Goal: Transaction & Acquisition: Purchase product/service

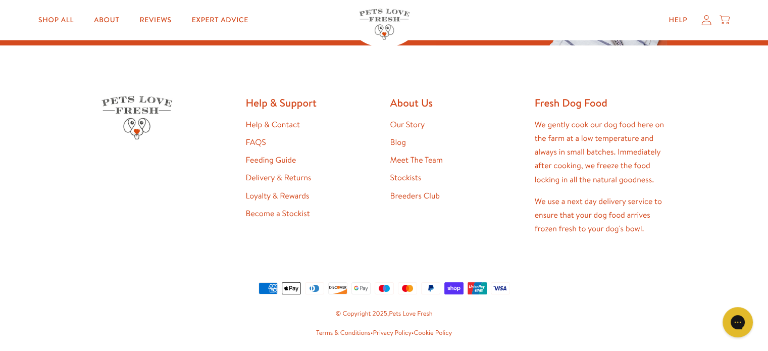
scroll to position [2020, 0]
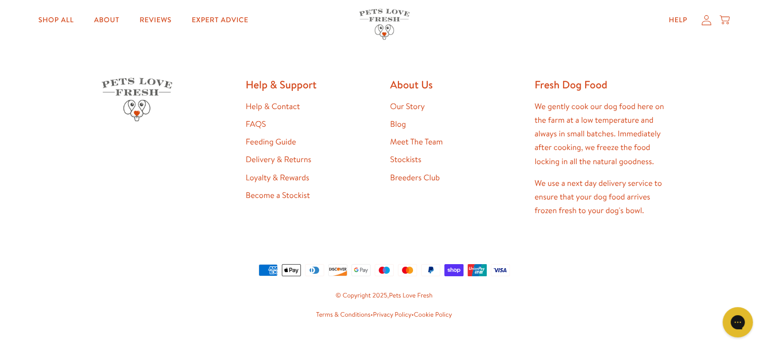
click at [271, 140] on link "Feeding Guide" at bounding box center [271, 141] width 51 height 11
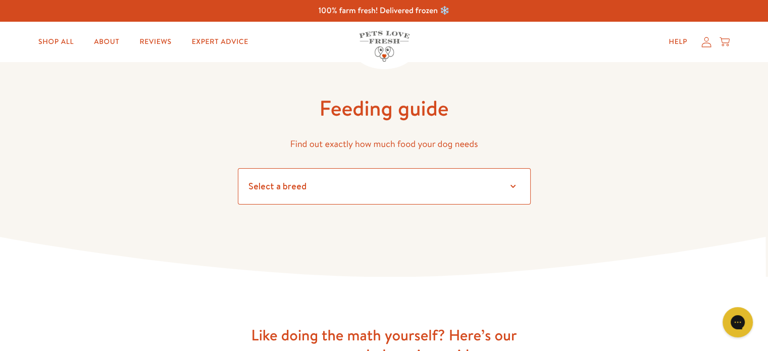
click at [513, 184] on select "Select a breed Affenpinscher Afghan hound Airedale terrier Akita Alaskan Malamu…" at bounding box center [384, 186] width 293 height 36
select select "14"
click at [238, 168] on select "Select a breed Affenpinscher Afghan hound Airedale terrier Akita Alaskan Malamu…" at bounding box center [384, 186] width 293 height 36
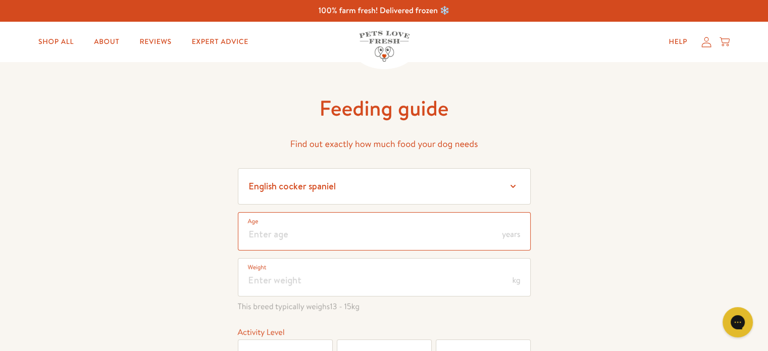
click at [352, 230] on input "number" at bounding box center [384, 231] width 293 height 38
type input "10"
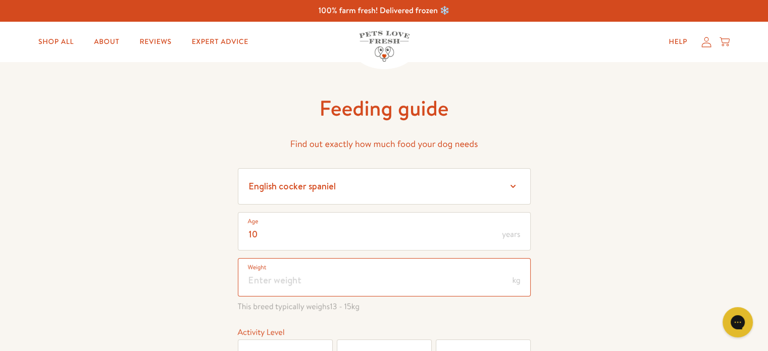
click at [282, 280] on input "number" at bounding box center [384, 277] width 293 height 38
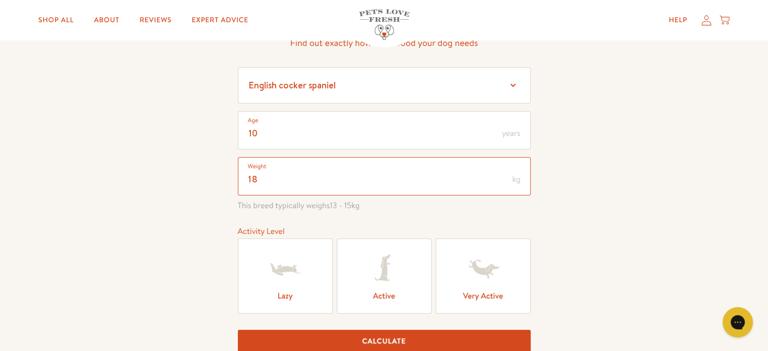
scroll to position [152, 0]
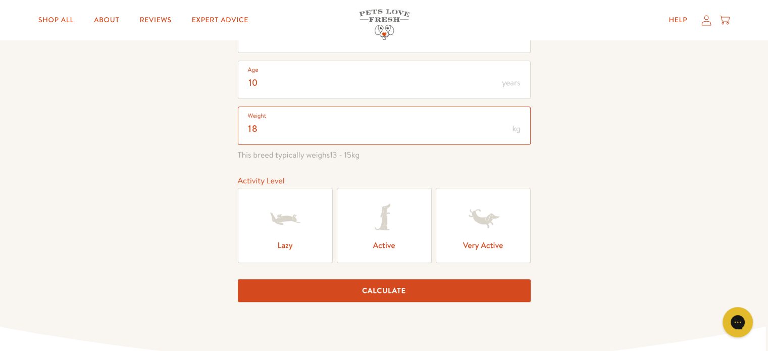
type input "18"
click at [412, 233] on label "Active" at bounding box center [384, 225] width 95 height 75
click at [0, 0] on input "Active" at bounding box center [0, 0] width 0 height 0
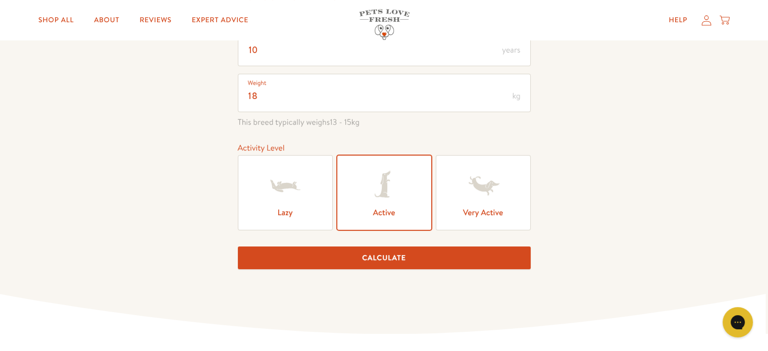
scroll to position [202, 0]
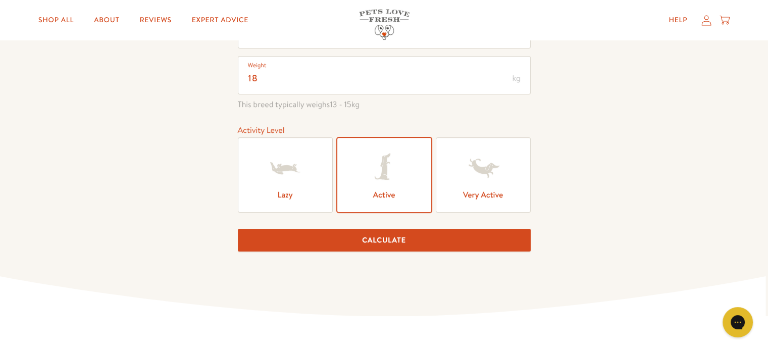
click at [388, 239] on button "Calculate" at bounding box center [384, 240] width 293 height 23
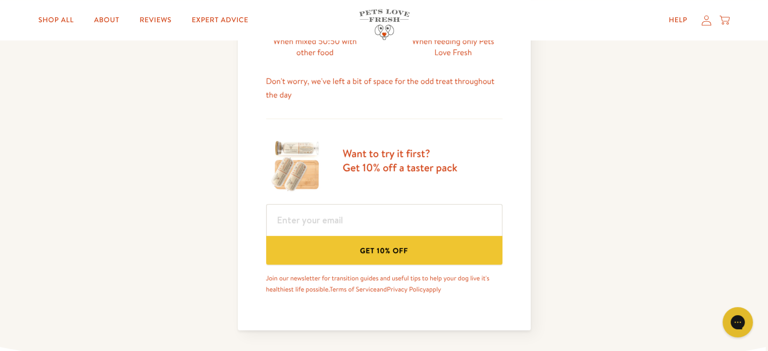
scroll to position [584, 0]
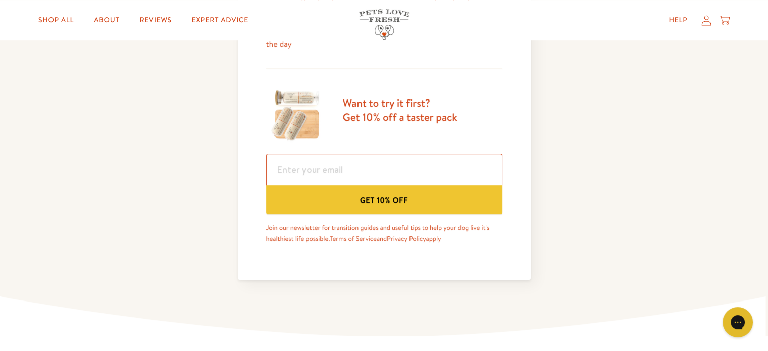
click at [336, 171] on input "email" at bounding box center [384, 170] width 236 height 32
type input "john@barleygate.karoo.co.uk"
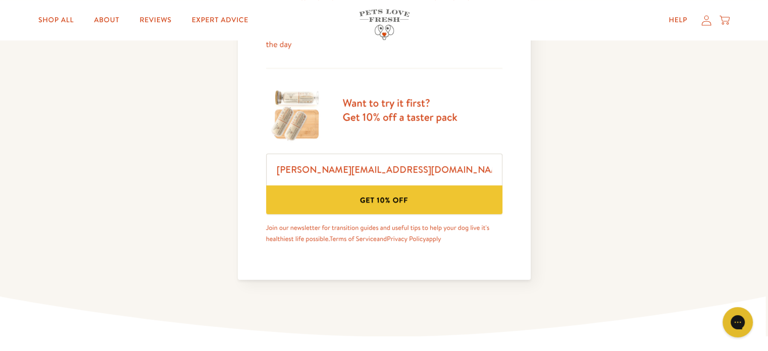
click at [411, 200] on button "Get 10% off" at bounding box center [384, 199] width 236 height 29
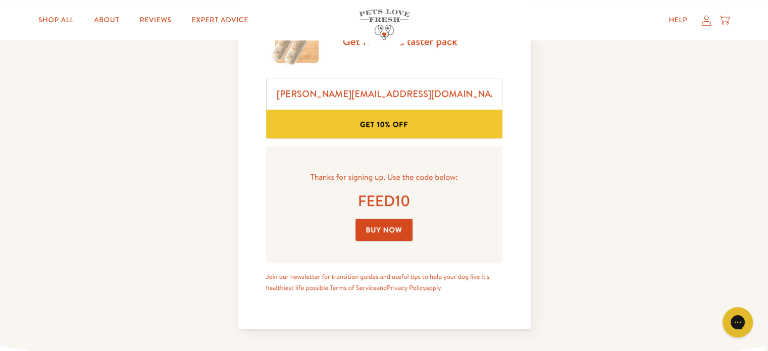
scroll to position [685, 0]
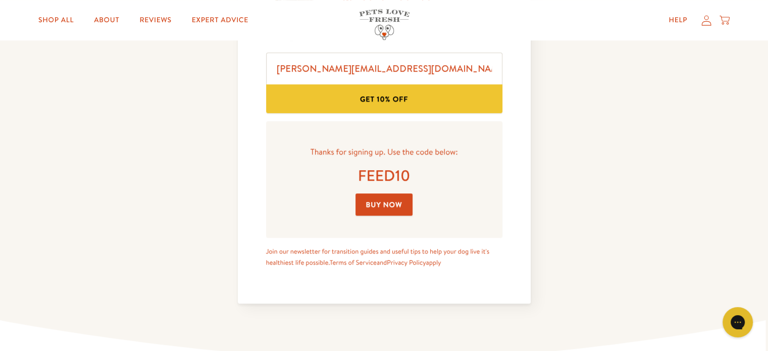
click at [392, 206] on link "Buy Now" at bounding box center [385, 204] width 58 height 23
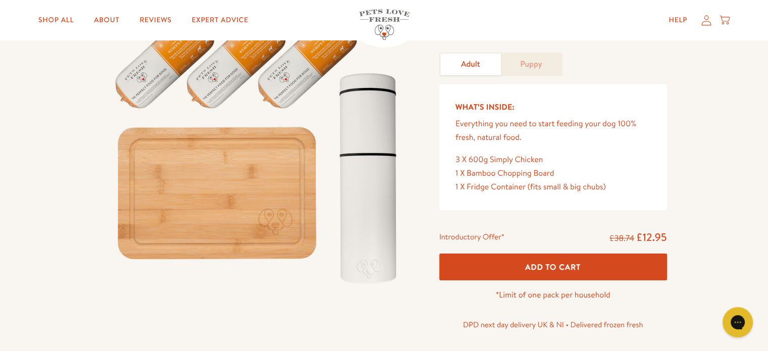
scroll to position [152, 0]
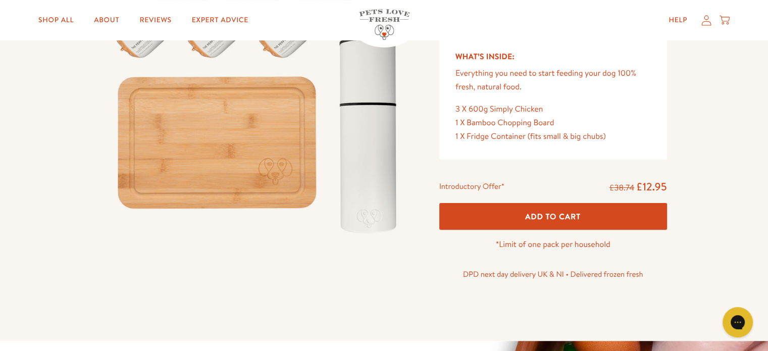
click at [546, 214] on span "Add To Cart" at bounding box center [553, 216] width 56 height 11
